Goal: Information Seeking & Learning: Learn about a topic

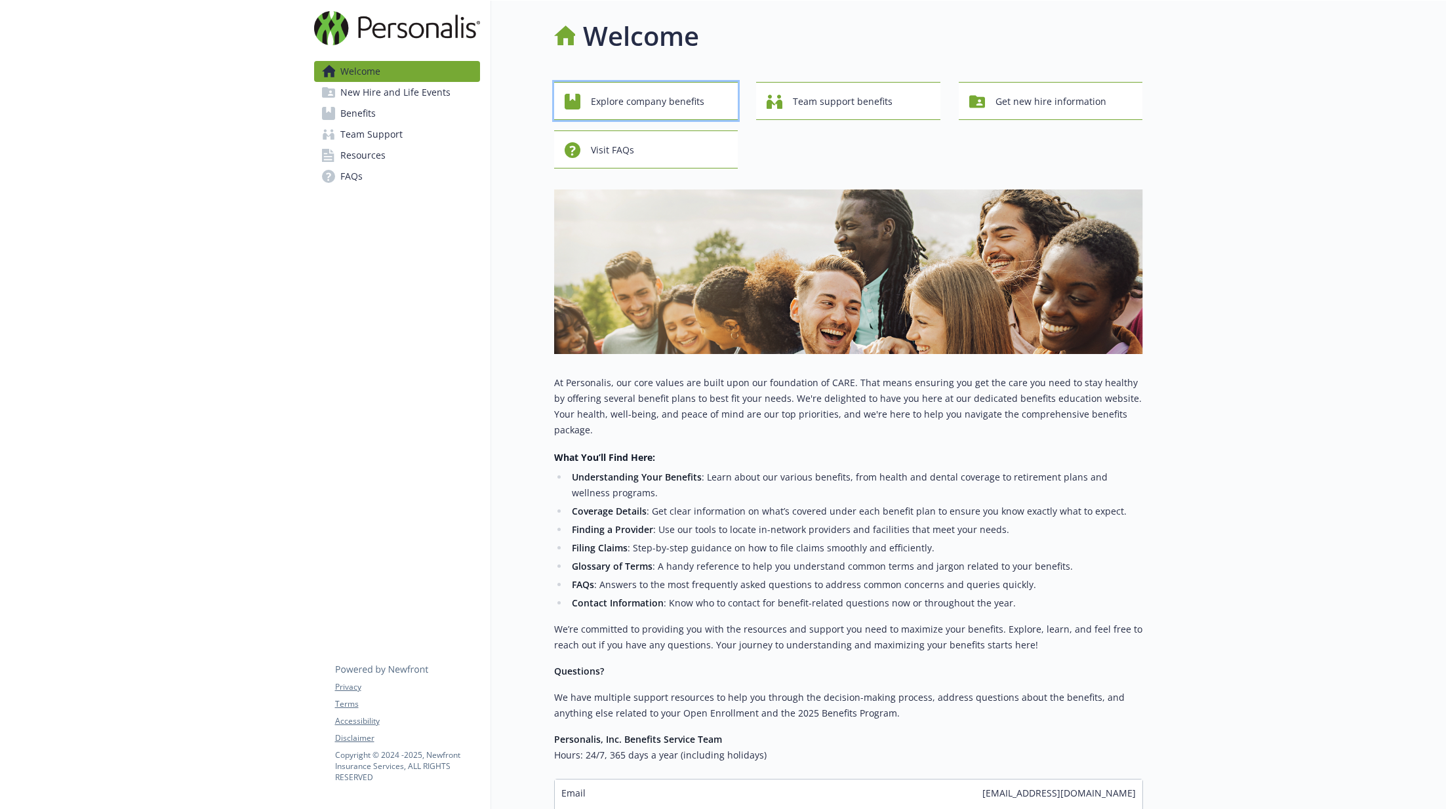
click at [674, 100] on span "Explore company benefits" at bounding box center [647, 101] width 113 height 25
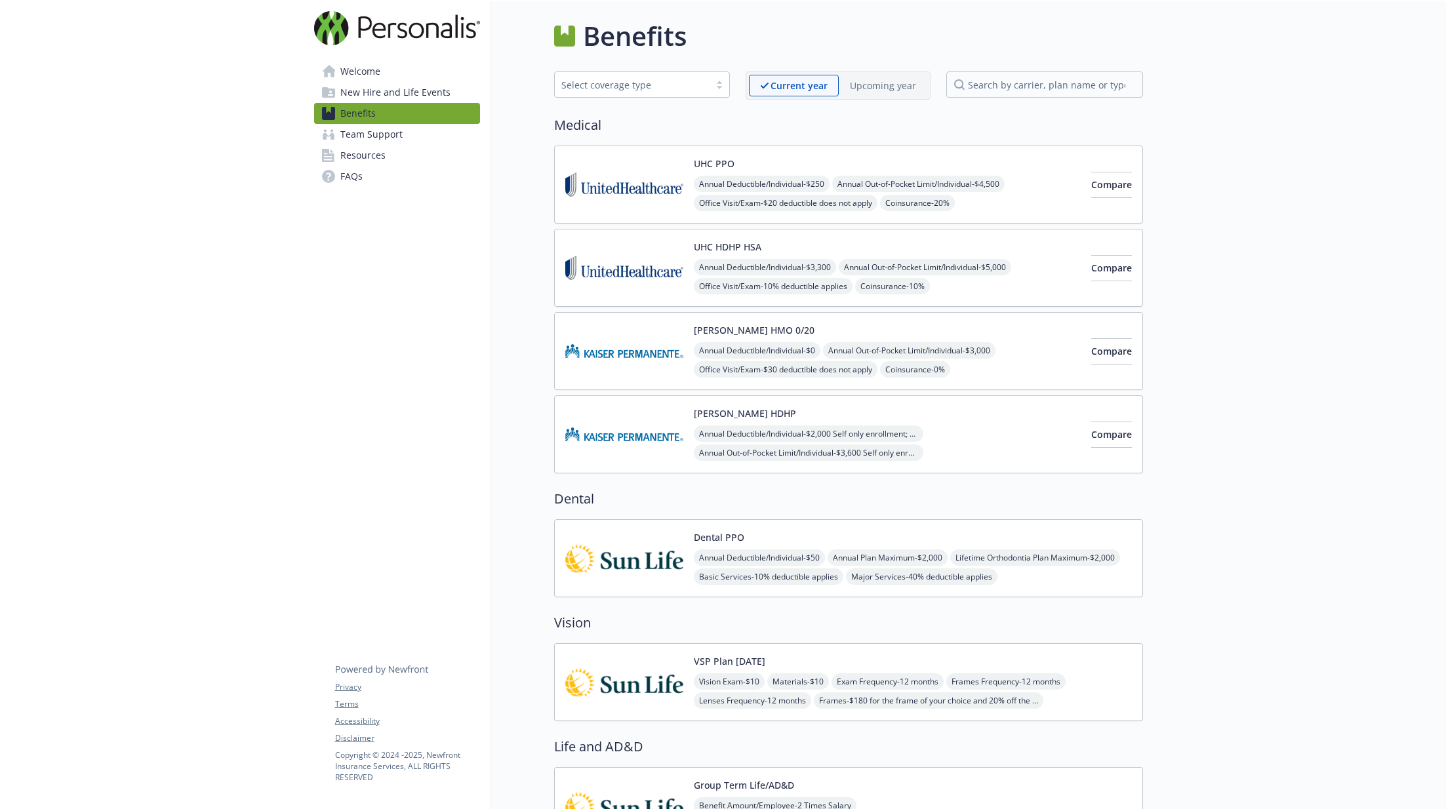
click at [401, 98] on span "New Hire and Life Events" at bounding box center [395, 92] width 110 height 21
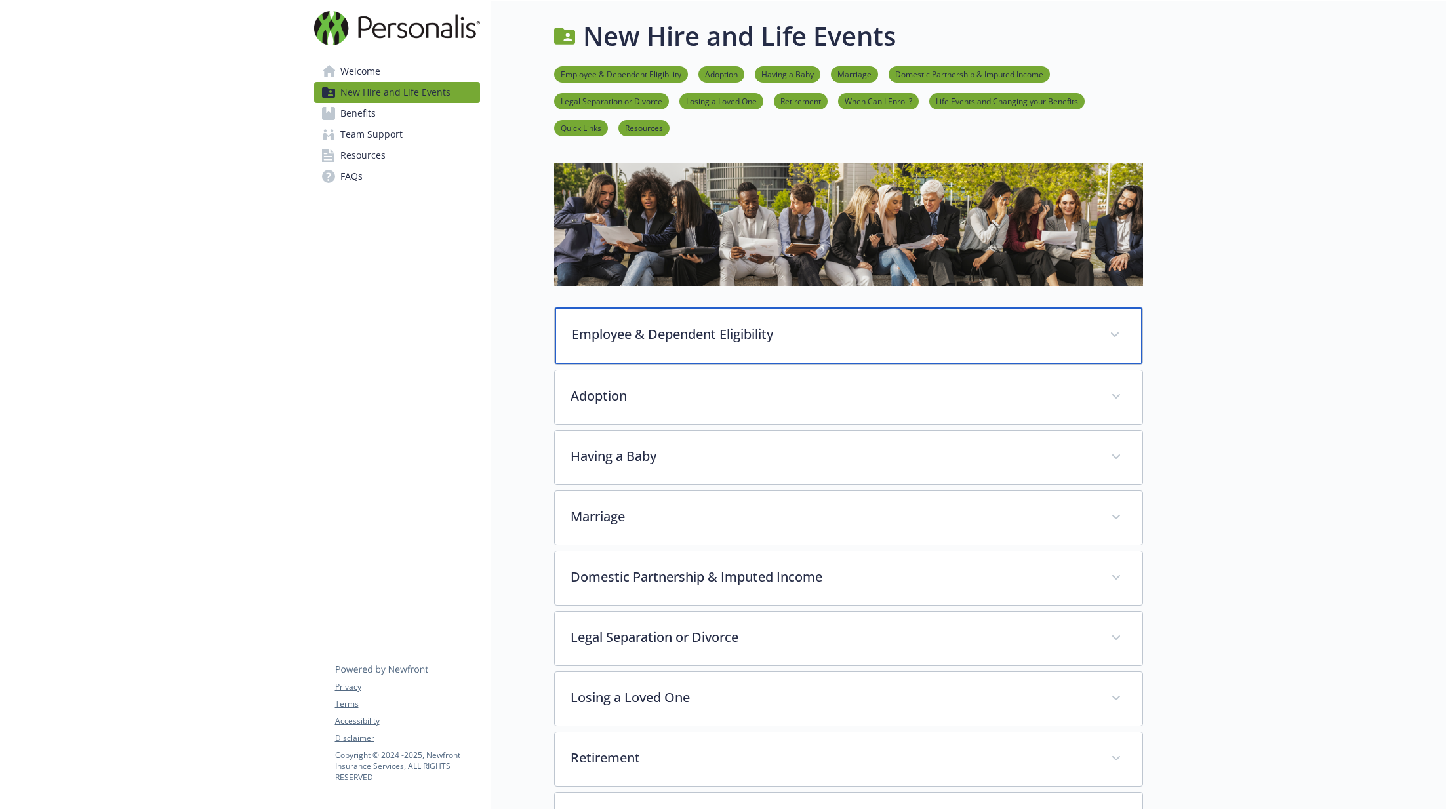
click at [1120, 340] on span at bounding box center [1115, 335] width 21 height 21
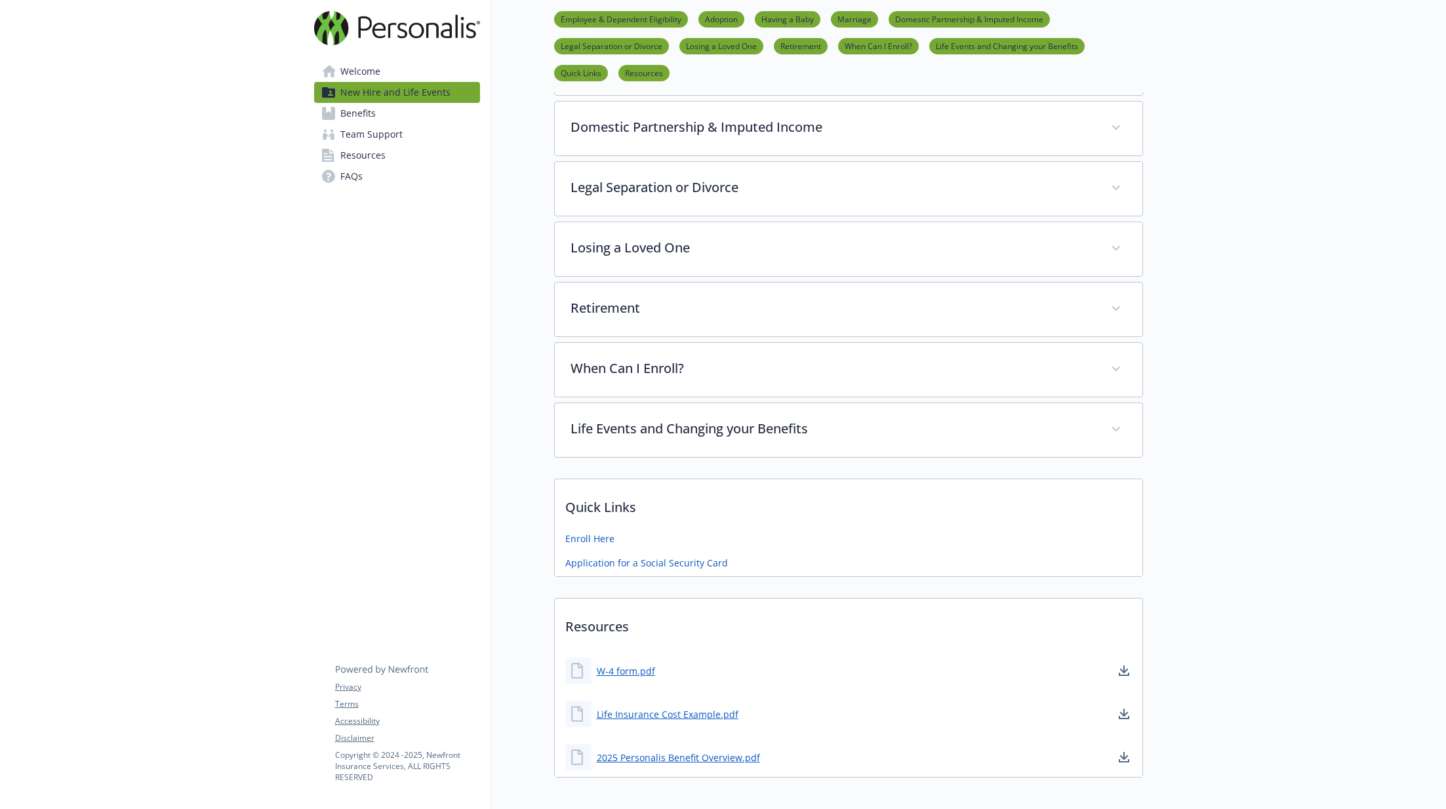
scroll to position [1238, 0]
click at [678, 753] on link "2025 Personalis Benefit Overview.pdf" at bounding box center [680, 761] width 166 height 16
